Goal: Information Seeking & Learning: Learn about a topic

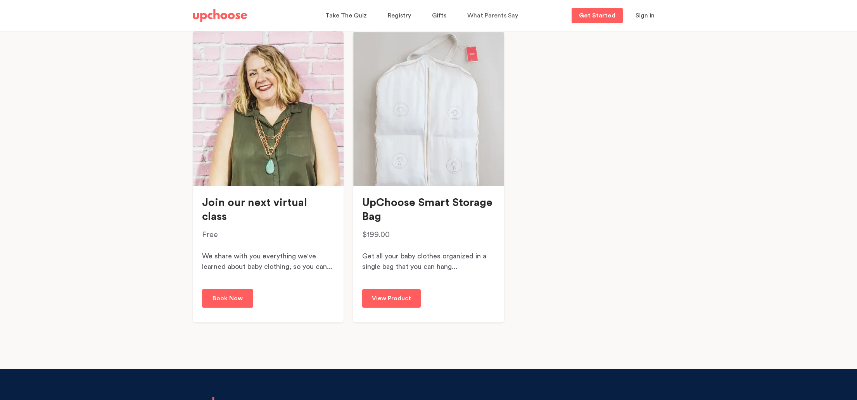
scroll to position [608, 0]
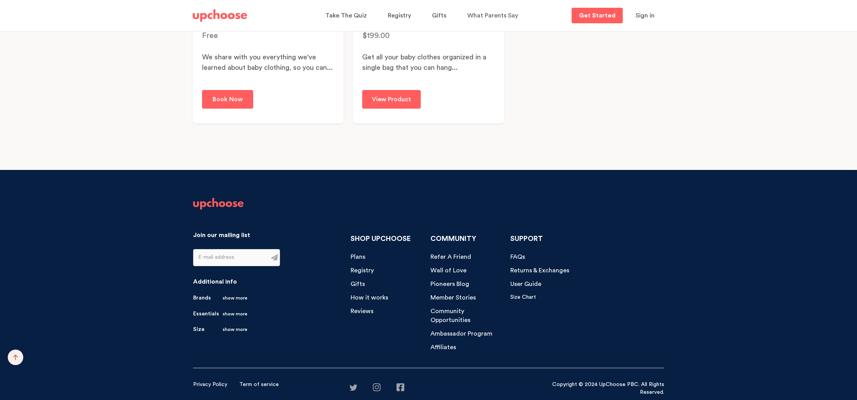
click at [237, 256] on input "email" at bounding box center [230, 257] width 73 height 16
click at [159, 268] on footer "Join our mailing list Email is required Additional info Brands show more Colore…" at bounding box center [428, 289] width 857 height 239
click at [523, 257] on span "FAQs" at bounding box center [517, 257] width 15 height 6
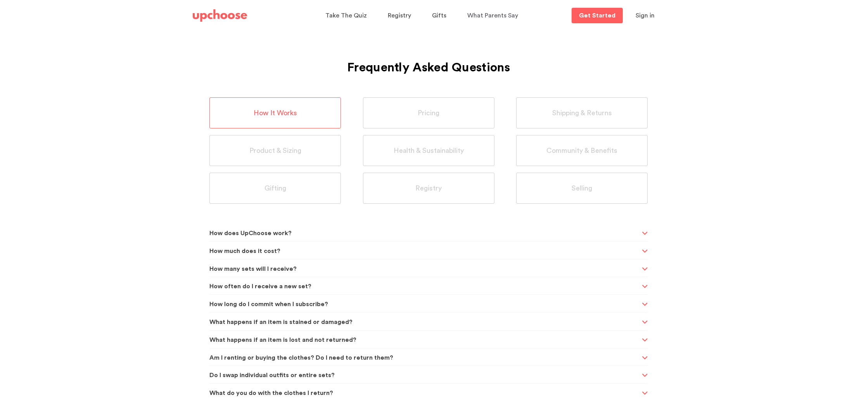
click at [251, 18] on div at bounding box center [233, 16] width 81 height 16
click at [237, 17] on img at bounding box center [220, 15] width 54 height 12
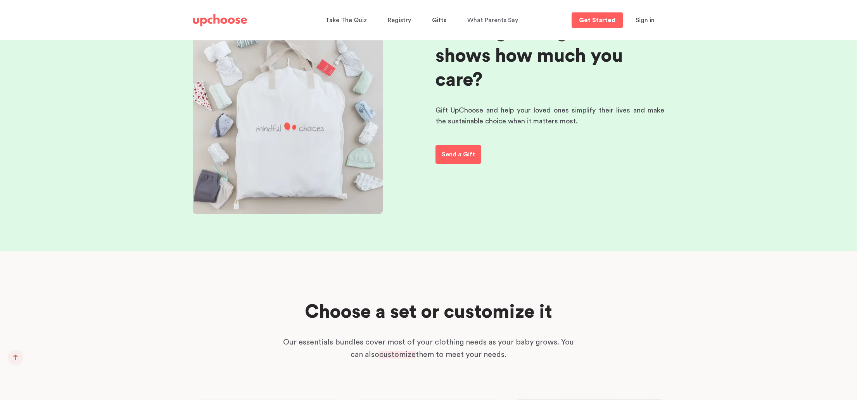
scroll to position [5466, 0]
